Goal: Information Seeking & Learning: Learn about a topic

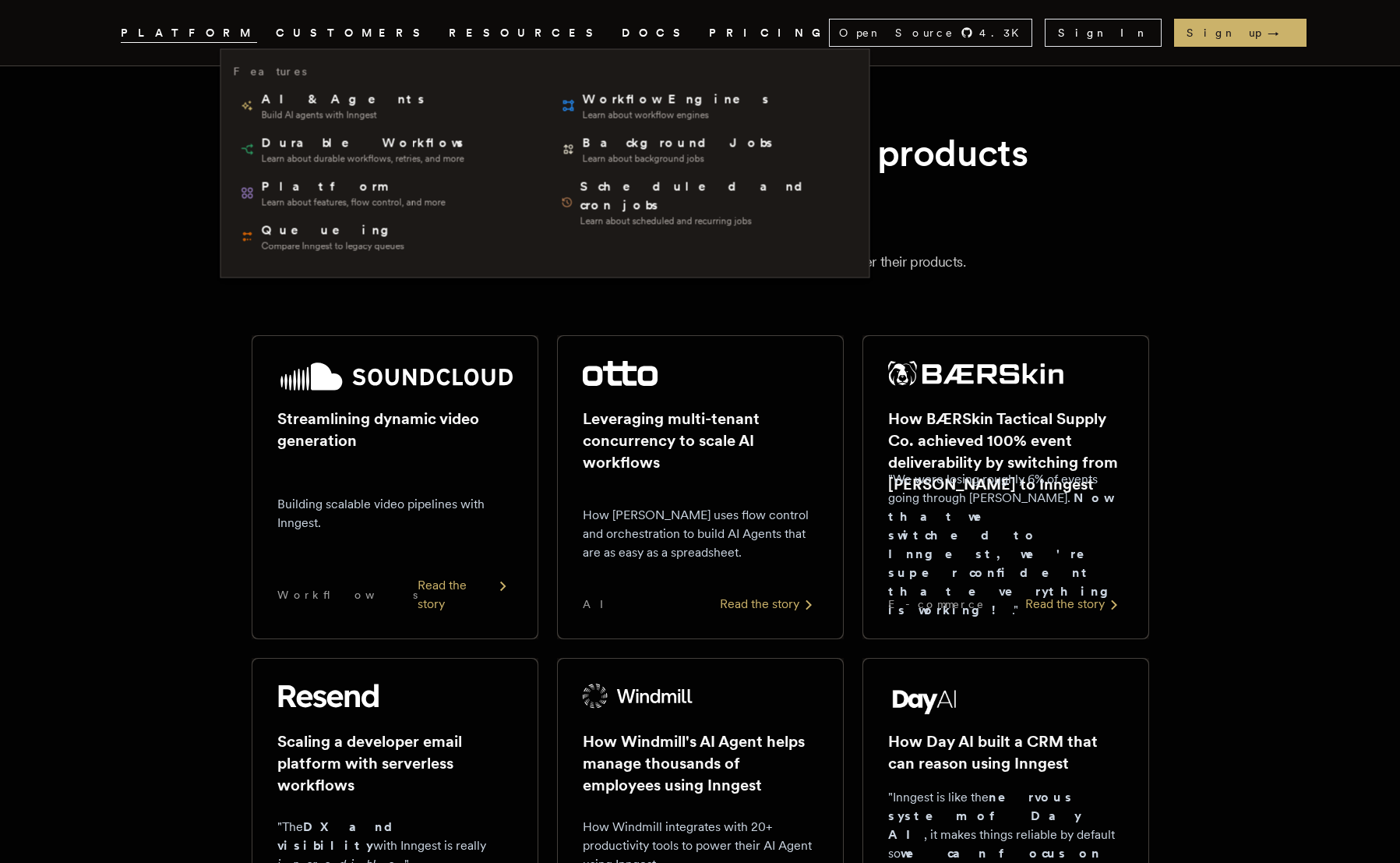
click at [107, 43] on link "Inngest .cls-1 { fill: #FAFAF9; }" at bounding box center [102, 33] width 9 height 28
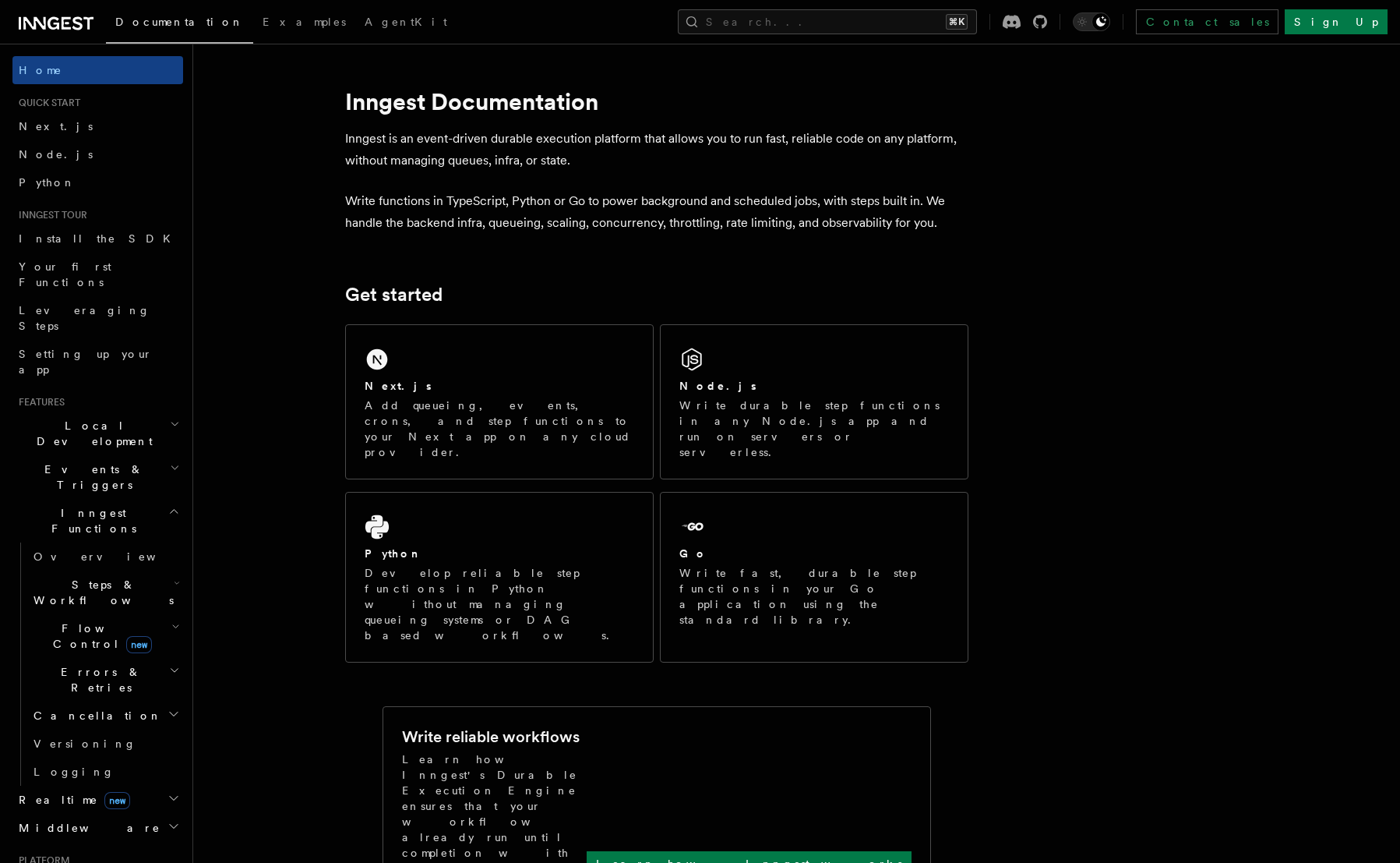
click at [577, 34] on div "Documentation Examples AgentKit Search... ⌘K Contact sales Sign Up" at bounding box center [700, 22] width 1400 height 43
click at [65, 621] on span "Flow Control new" at bounding box center [99, 636] width 144 height 31
click at [68, 658] on link "Overview" at bounding box center [113, 671] width 141 height 28
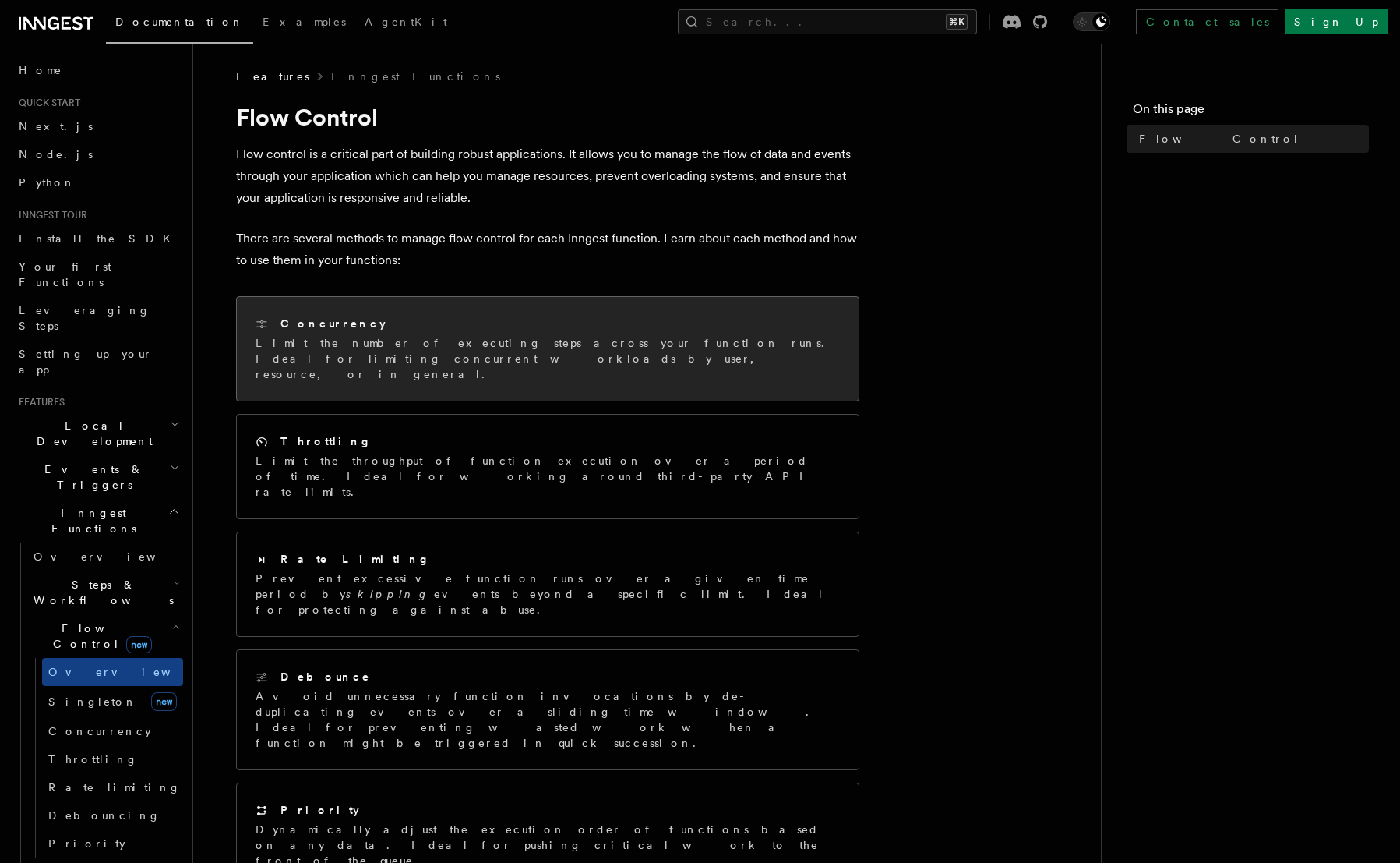
click at [321, 299] on div "Concurrency Limit the number of executing steps across your function runs. Idea…" at bounding box center [548, 348] width 622 height 104
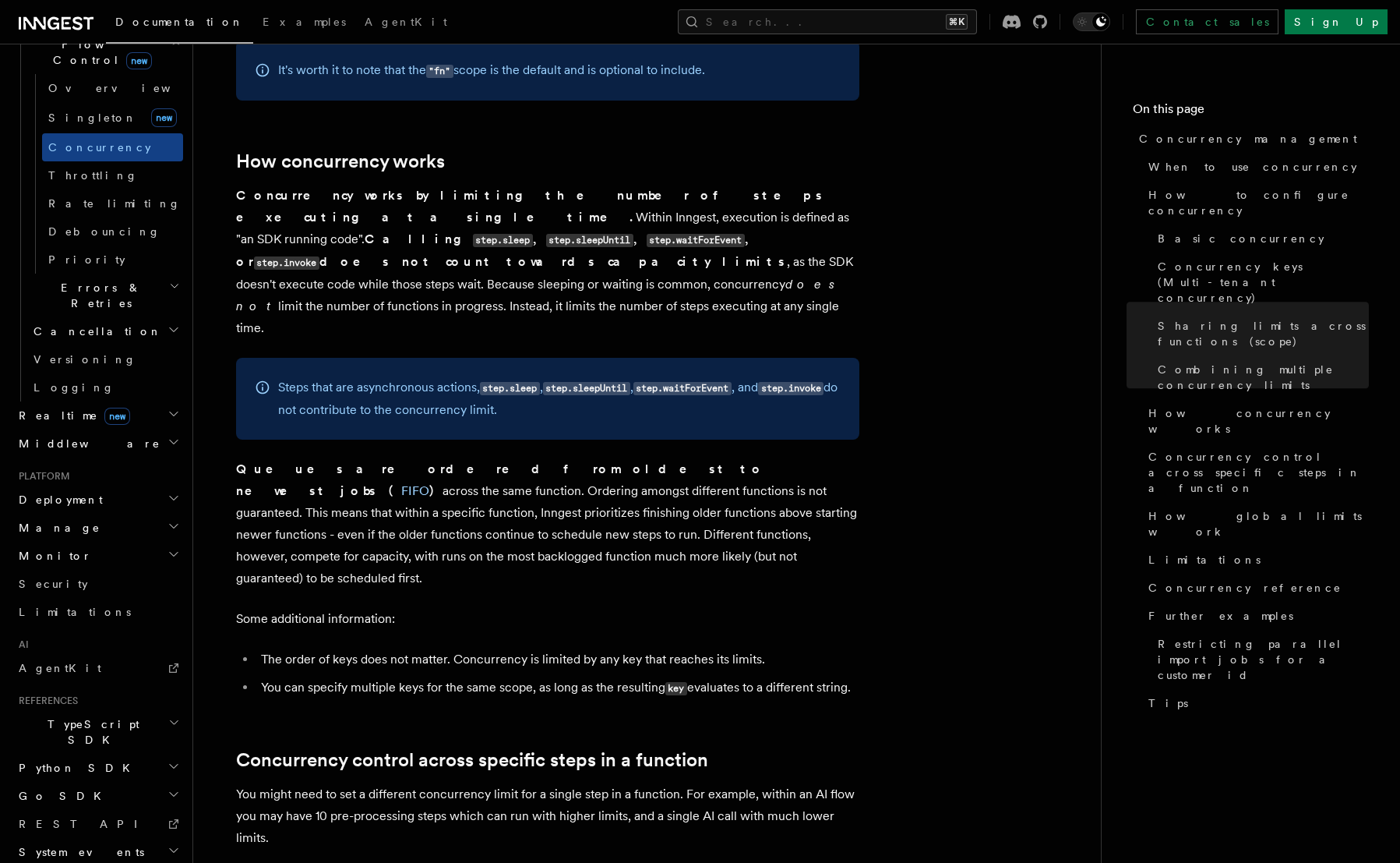
scroll to position [3172, 0]
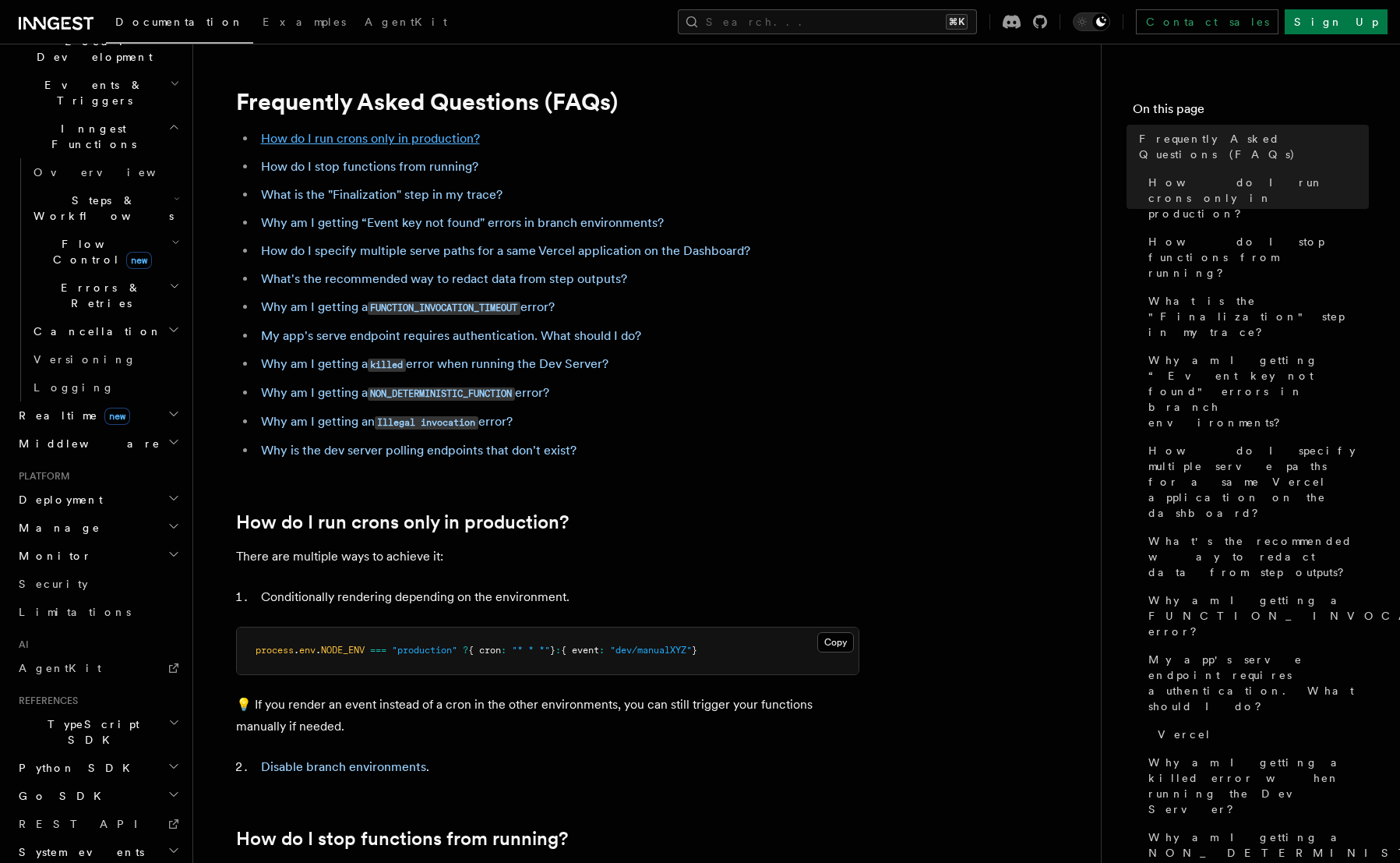
click at [337, 143] on link "How do I run crons only in production?" at bounding box center [371, 138] width 219 height 14
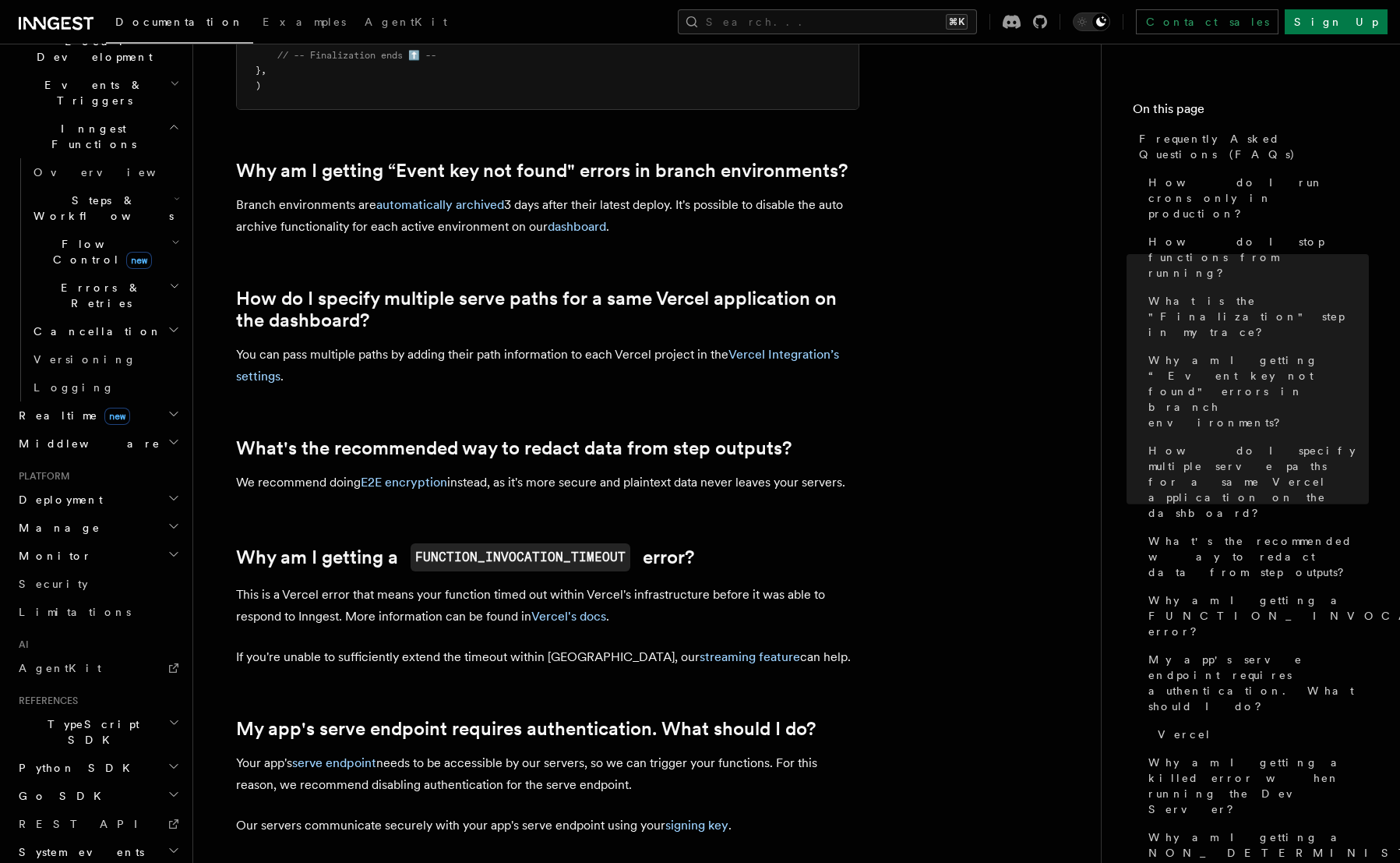
scroll to position [1170, 0]
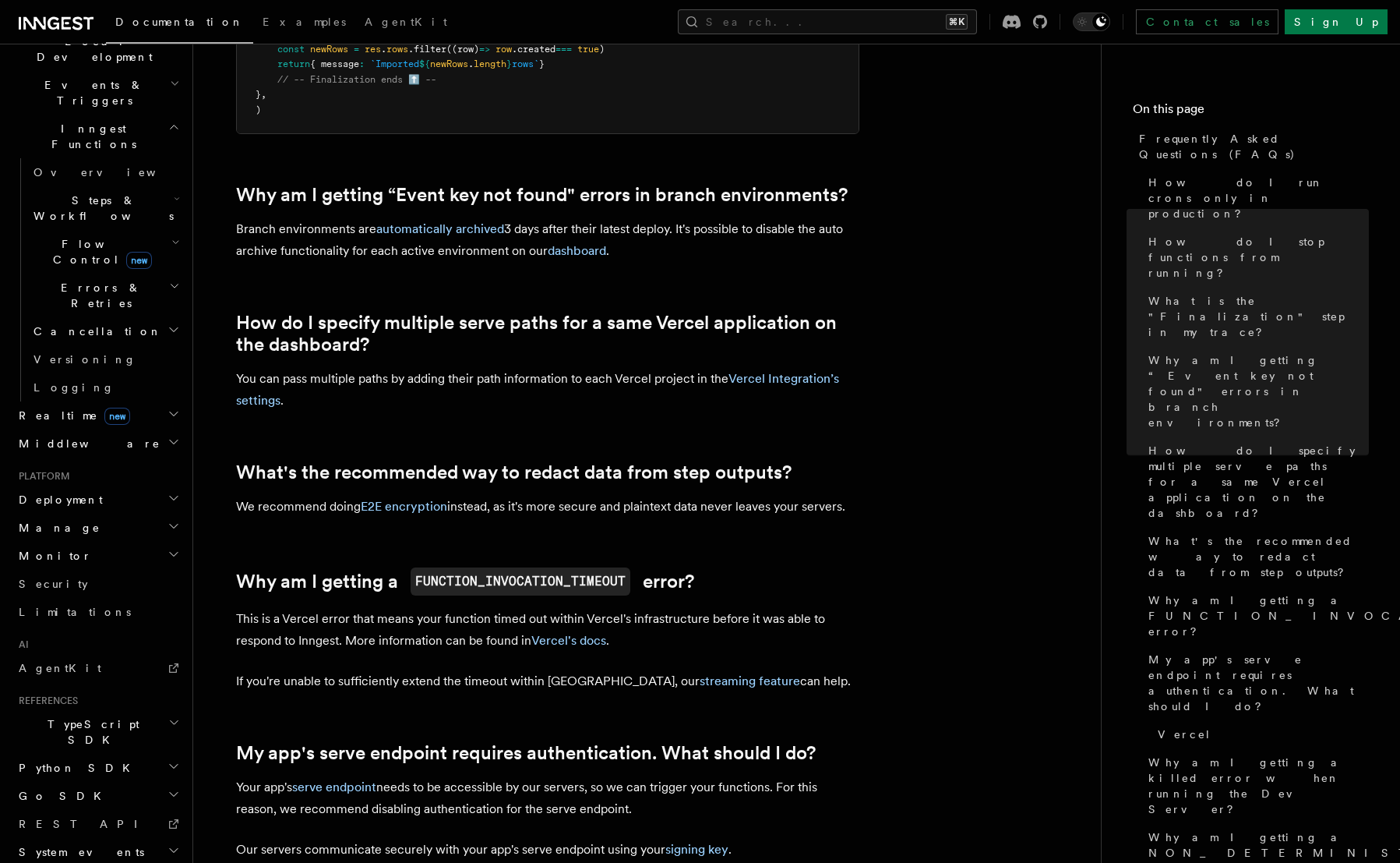
click at [58, 31] on icon at bounding box center [56, 24] width 75 height 19
